Goal: Information Seeking & Learning: Find specific fact

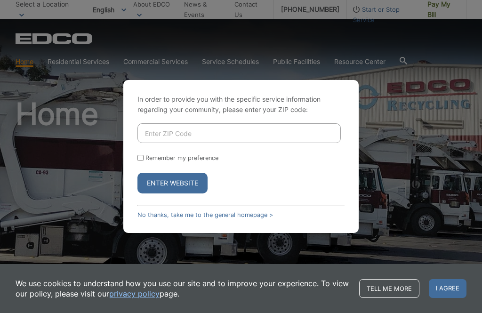
click at [148, 218] on link "No thanks, take me to the general homepage >" at bounding box center [206, 214] width 136 height 7
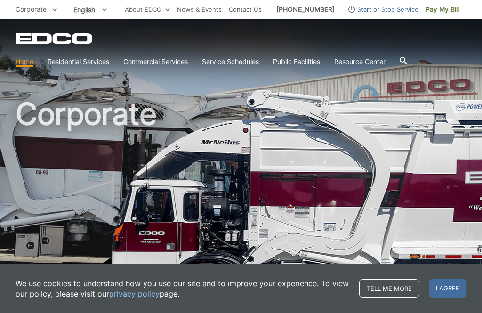
click at [0, 0] on link "Special Items Disposal" at bounding box center [0, 0] width 0 height 0
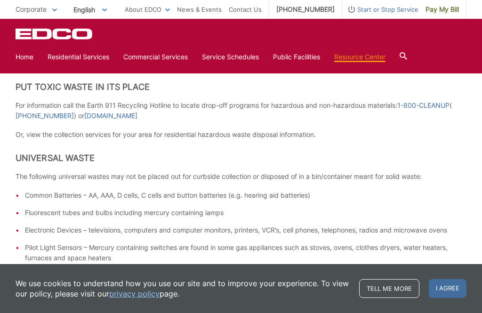
scroll to position [125, 0]
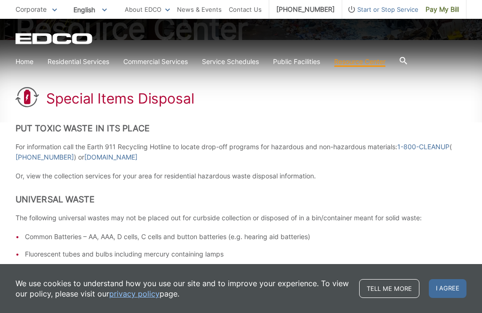
click at [28, 62] on link "Home" at bounding box center [25, 62] width 18 height 10
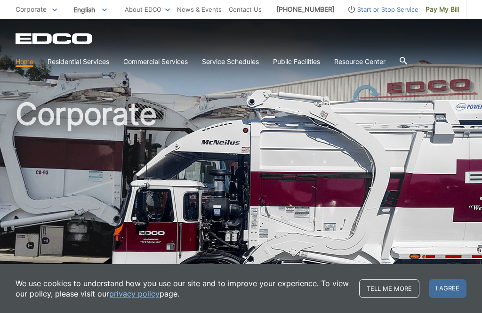
click at [234, 60] on link "Service Schedules" at bounding box center [230, 62] width 57 height 10
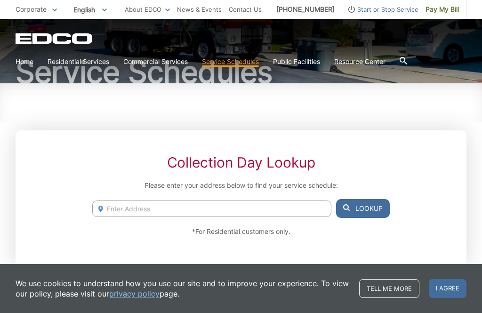
scroll to position [82, 0]
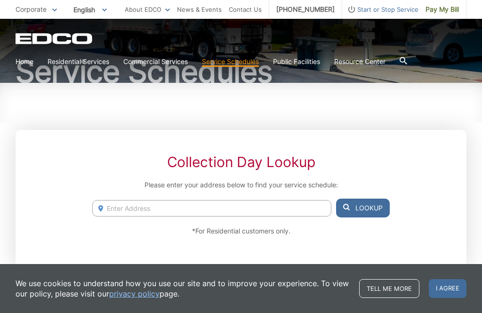
click at [394, 298] on link "Tell me more" at bounding box center [389, 288] width 60 height 19
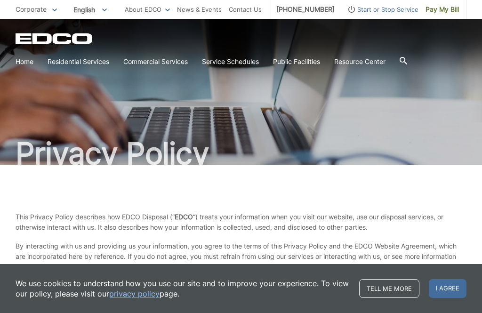
click at [407, 59] on icon at bounding box center [404, 61] width 8 height 8
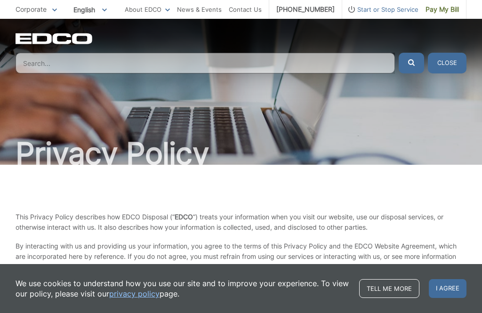
click at [57, 64] on input "Search" at bounding box center [206, 63] width 380 height 21
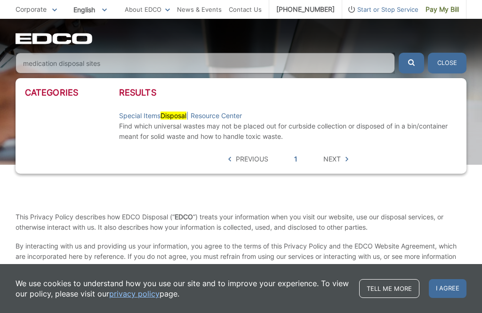
type input "medication disposal sites"
click at [411, 63] on button "submit" at bounding box center [411, 63] width 25 height 21
click at [336, 159] on span "Next" at bounding box center [332, 159] width 17 height 10
click at [170, 117] on mark "Disposal" at bounding box center [174, 116] width 26 height 8
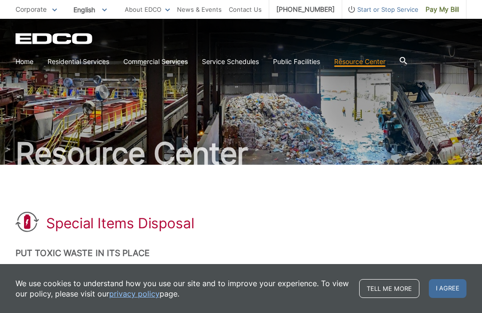
click at [407, 64] on icon at bounding box center [404, 61] width 8 height 8
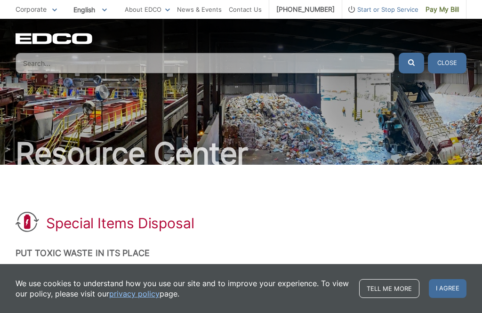
click at [55, 61] on input "Search" at bounding box center [206, 63] width 380 height 21
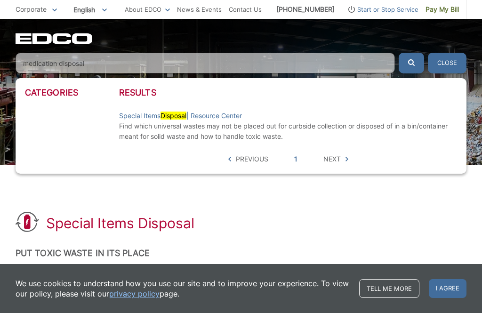
type input "medication disposal"
click at [415, 61] on button "submit" at bounding box center [411, 63] width 25 height 21
click at [108, 60] on input "medication disposal" at bounding box center [206, 63] width 380 height 21
click at [411, 63] on button "submit" at bounding box center [411, 63] width 25 height 21
click at [341, 158] on span "Next" at bounding box center [336, 159] width 25 height 10
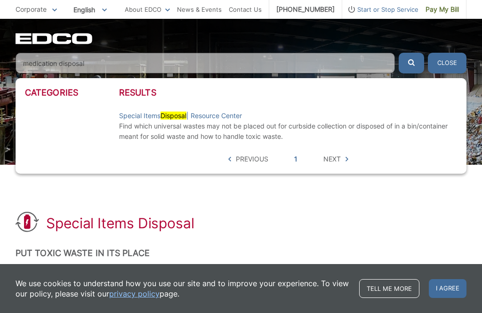
click at [337, 161] on span "Next" at bounding box center [332, 159] width 17 height 10
click at [446, 63] on button "Close" at bounding box center [447, 63] width 39 height 21
